Goal: Navigation & Orientation: Find specific page/section

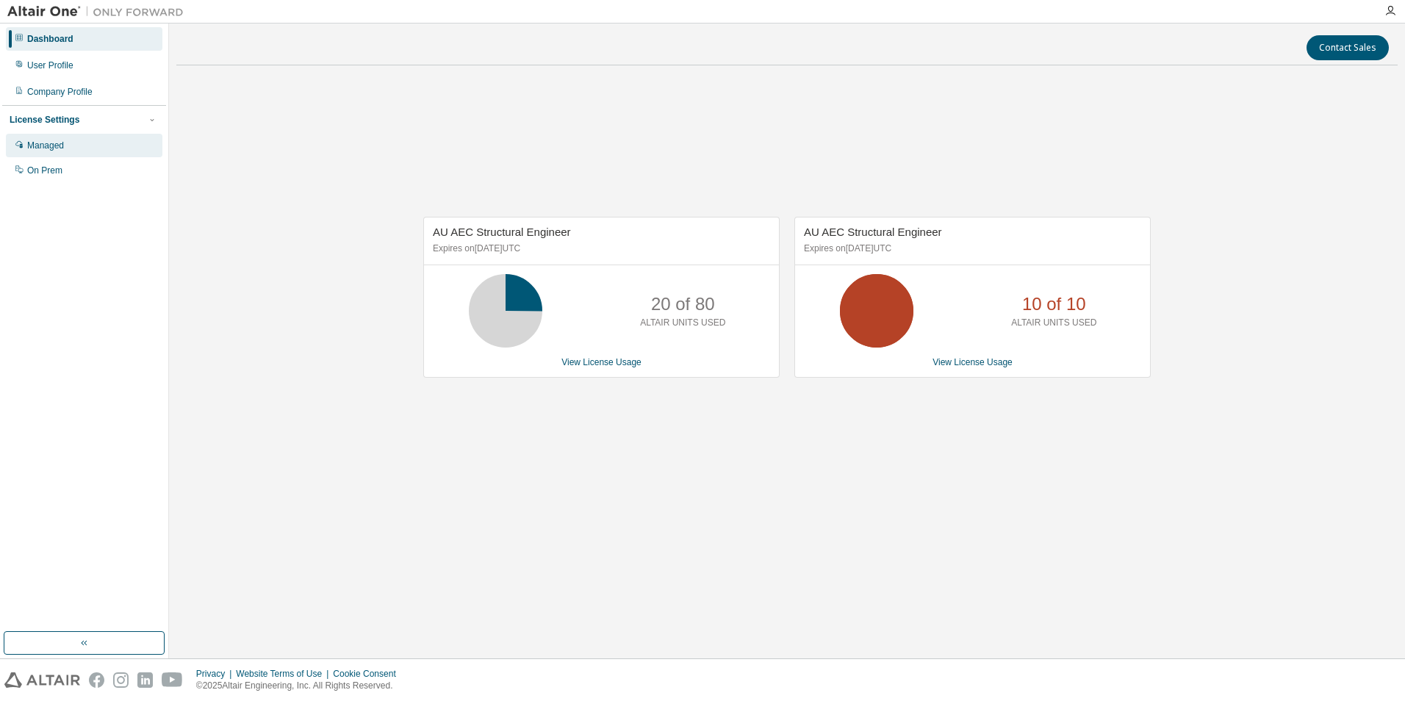
click at [79, 148] on div "Managed" at bounding box center [84, 146] width 157 height 24
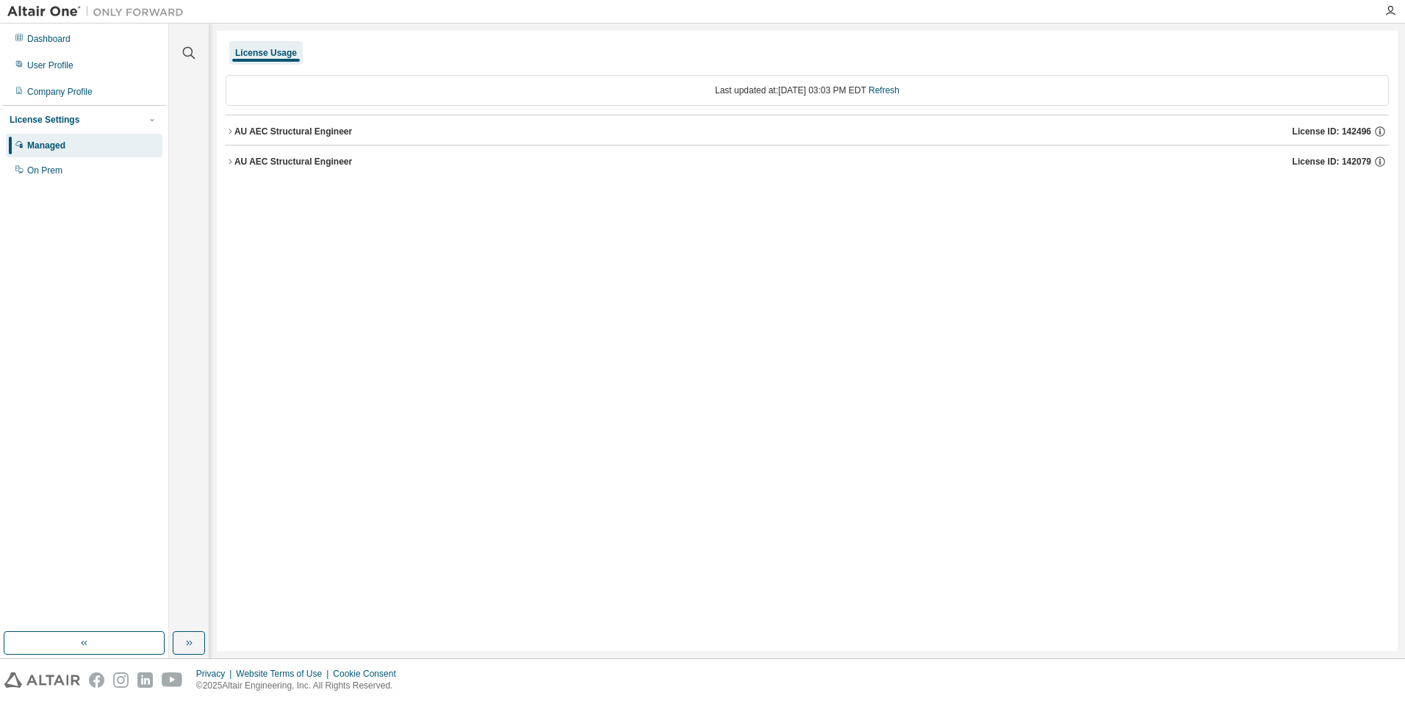
click at [232, 132] on icon "button" at bounding box center [230, 131] width 9 height 9
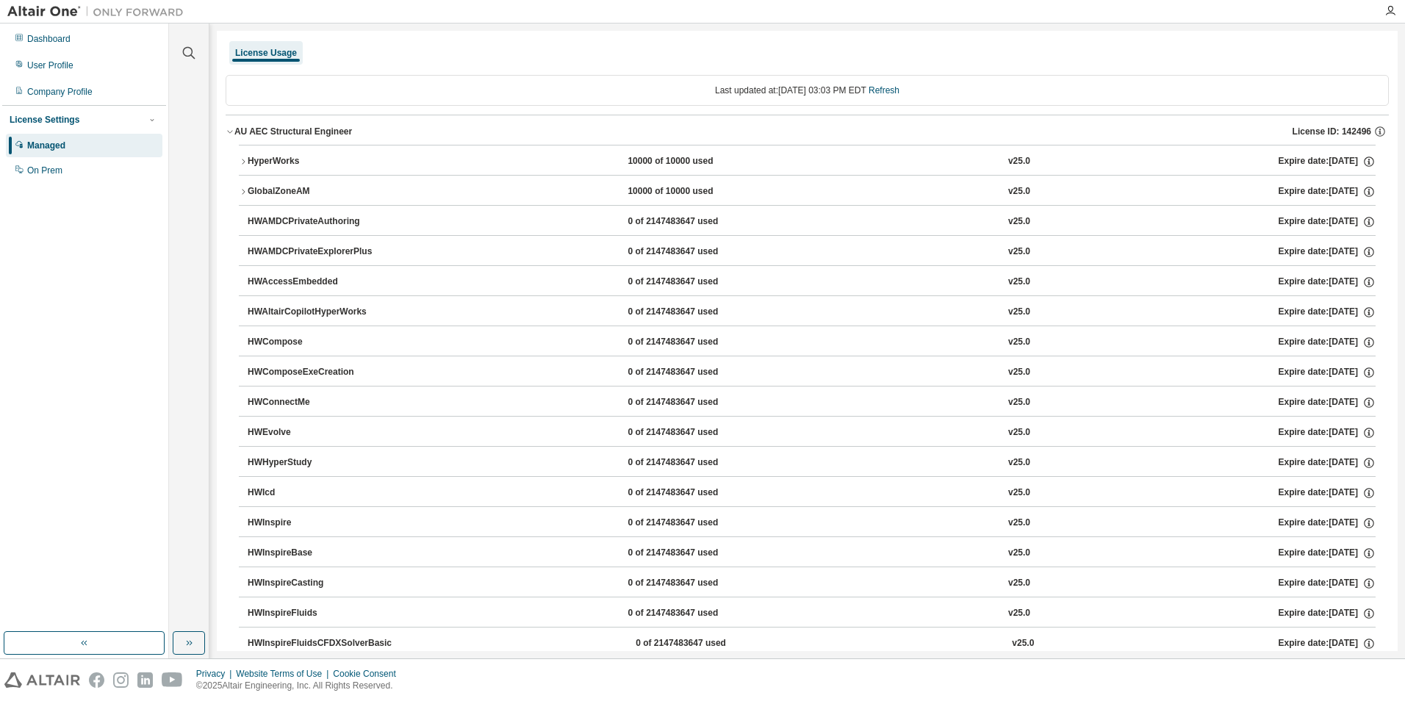
click at [232, 132] on icon "button" at bounding box center [230, 131] width 9 height 9
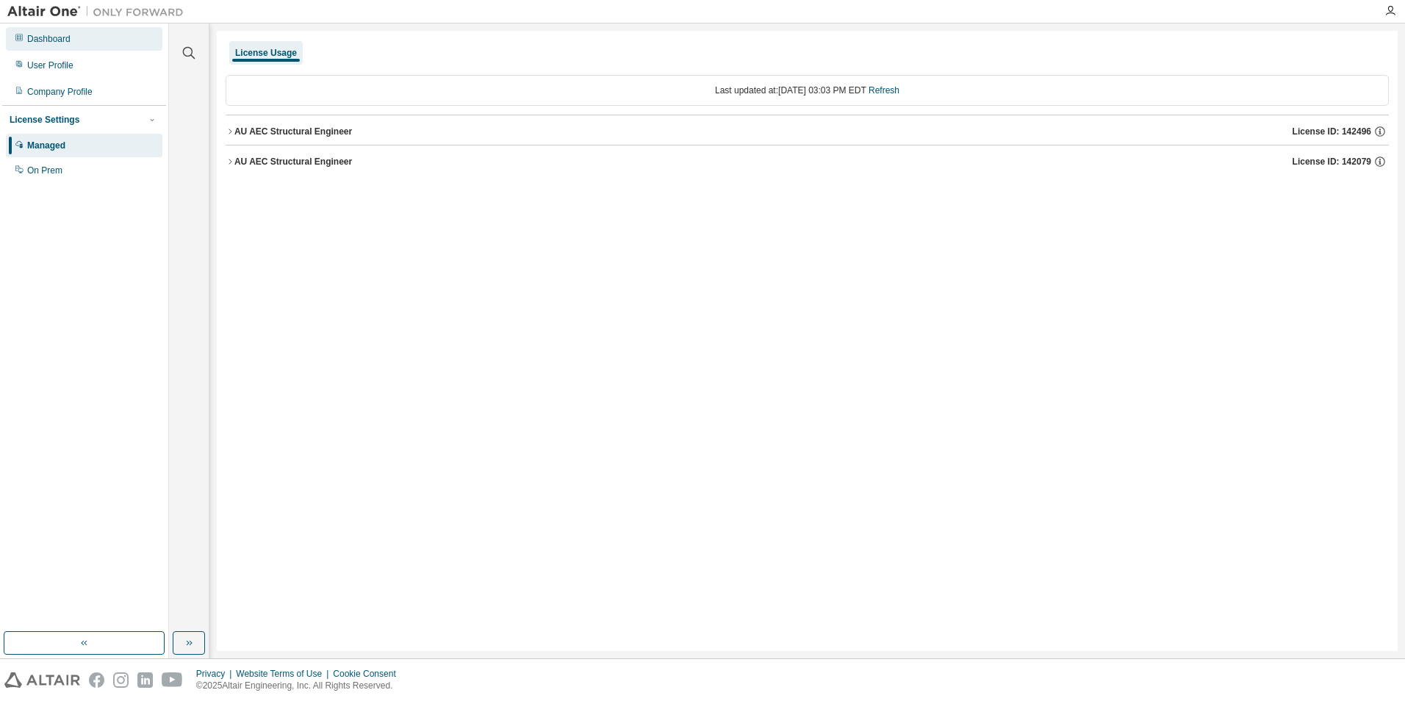
click at [79, 32] on div "Dashboard" at bounding box center [84, 39] width 157 height 24
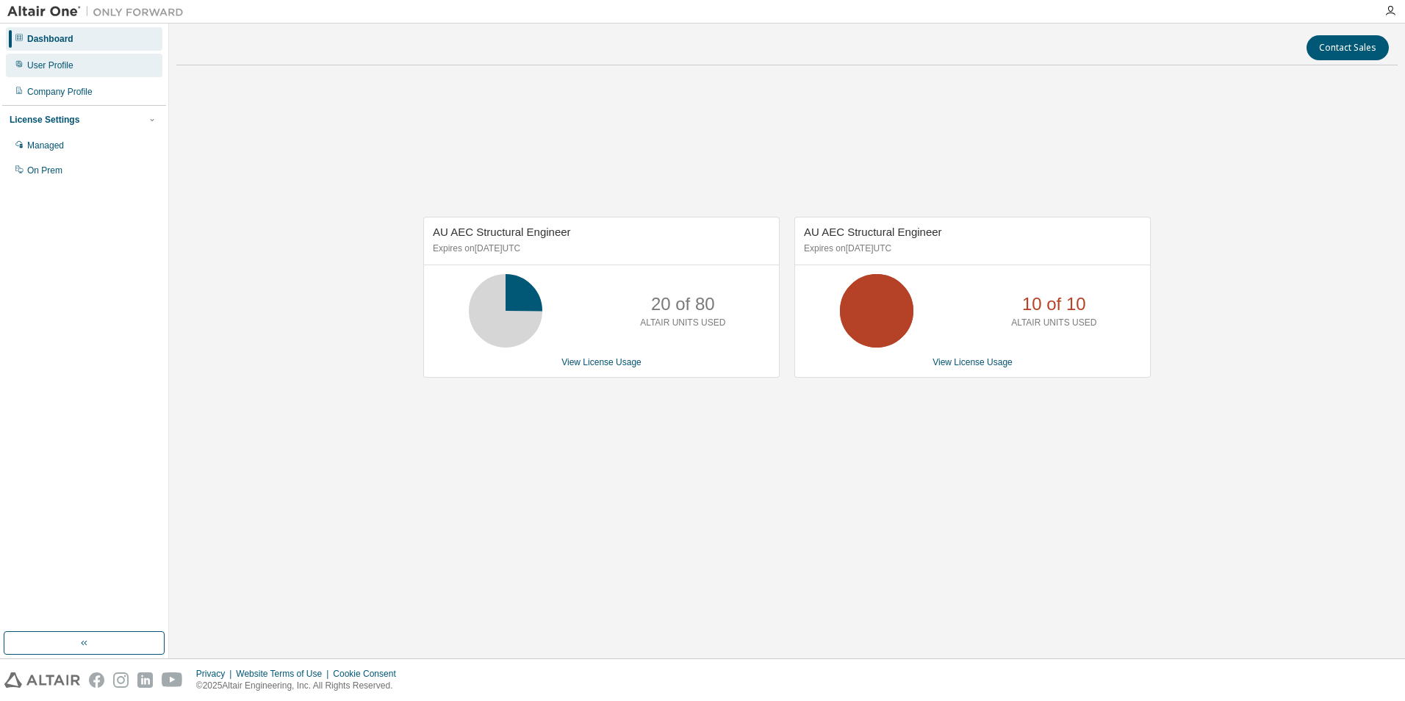
click at [69, 57] on div "User Profile" at bounding box center [84, 66] width 157 height 24
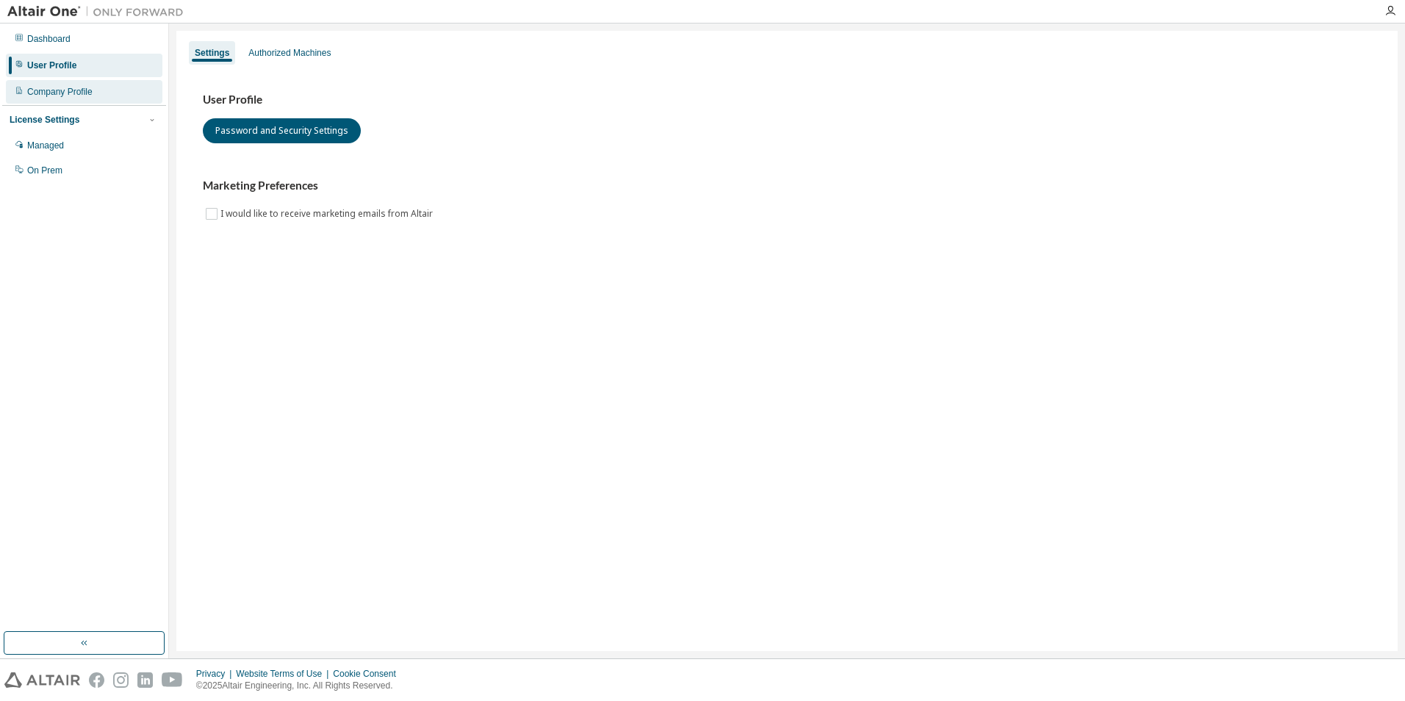
click at [53, 93] on div "Company Profile" at bounding box center [59, 92] width 65 height 12
